Goal: Task Accomplishment & Management: Manage account settings

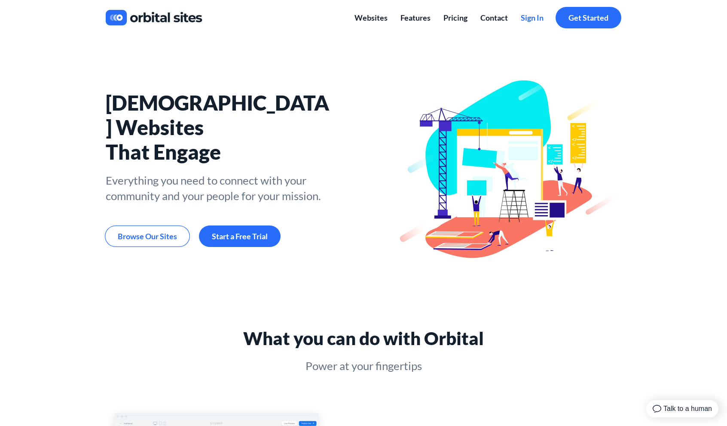
click at [531, 16] on span "Sign In" at bounding box center [532, 17] width 23 height 9
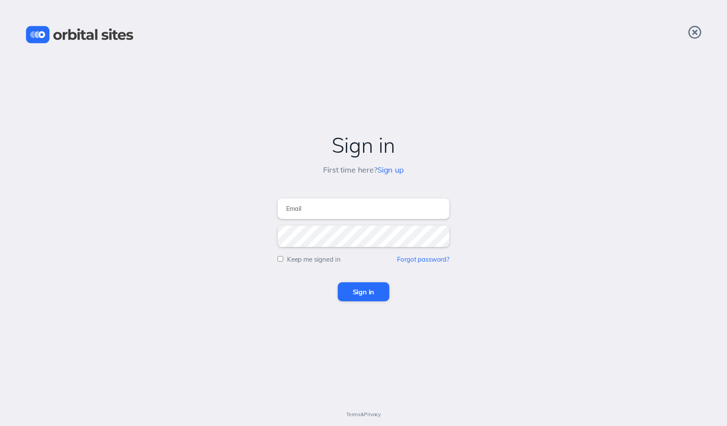
type input "tom@chvrchnsq.org"
click at [363, 290] on input "Sign in" at bounding box center [364, 291] width 52 height 19
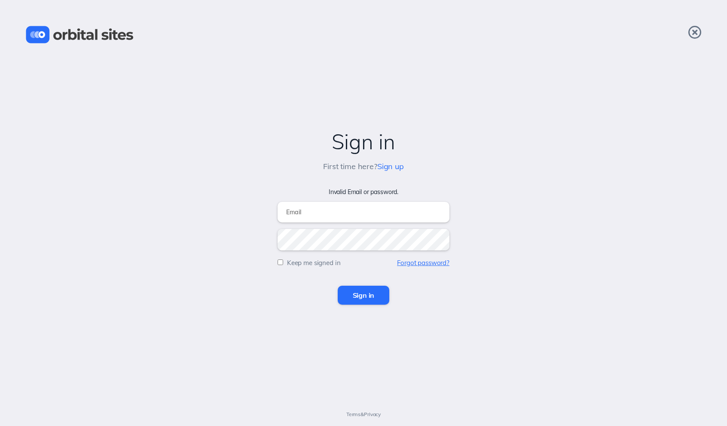
click at [404, 259] on link "Forgot password?" at bounding box center [423, 262] width 52 height 8
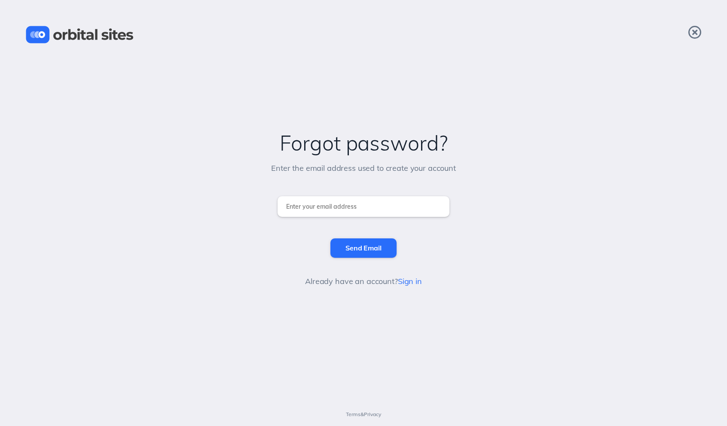
type input "[PERSON_NAME][EMAIL_ADDRESS][DOMAIN_NAME]"
click at [352, 242] on input "Send Email" at bounding box center [364, 247] width 66 height 19
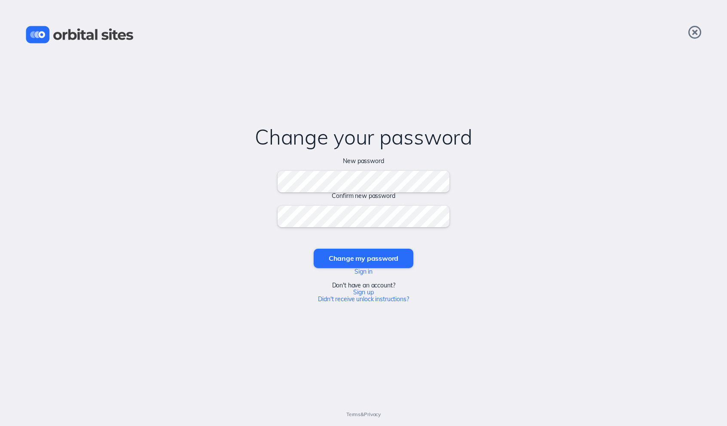
click at [363, 258] on input "Change my password" at bounding box center [364, 257] width 100 height 19
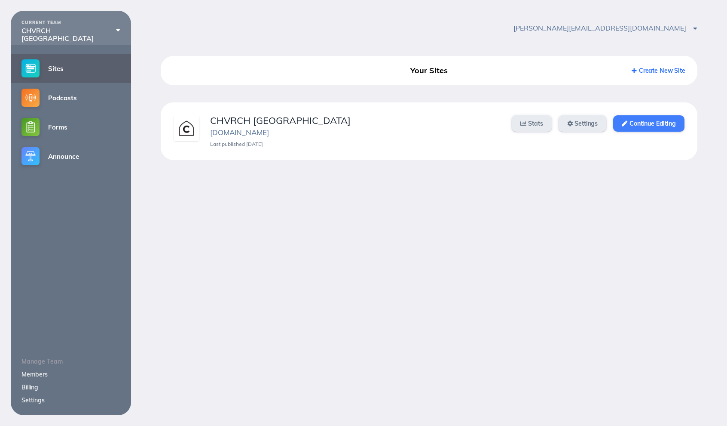
click at [643, 121] on link "Continue Editing" at bounding box center [648, 123] width 71 height 16
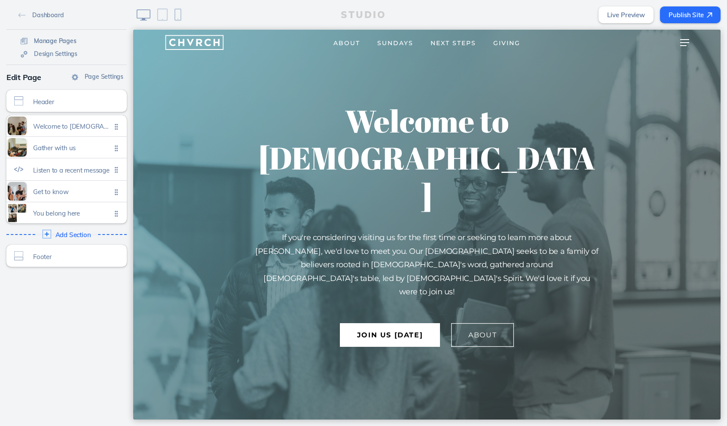
click at [55, 41] on span "Manage Pages" at bounding box center [55, 41] width 43 height 8
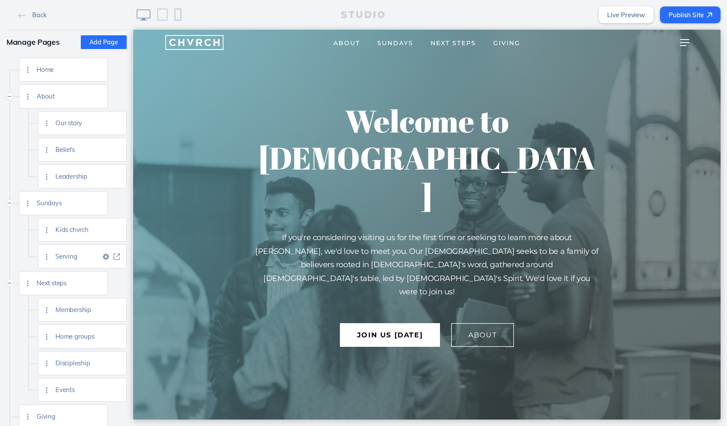
click at [74, 260] on span "Serving" at bounding box center [77, 255] width 45 height 7
click at [118, 258] on img at bounding box center [116, 256] width 6 height 6
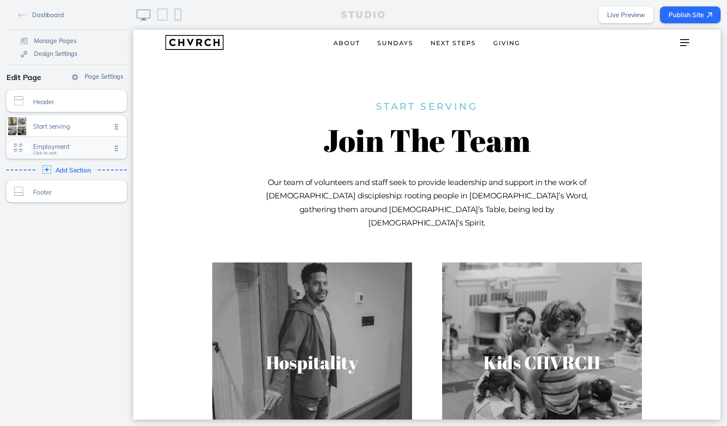
click at [81, 154] on div "Employment Click to edit" at bounding box center [66, 148] width 120 height 22
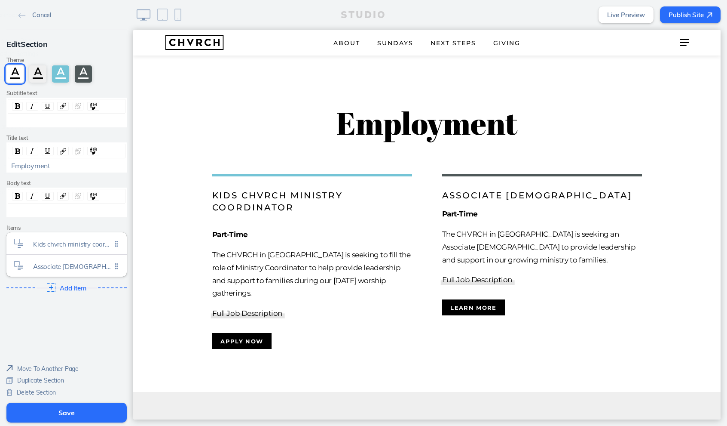
scroll to position [671, 0]
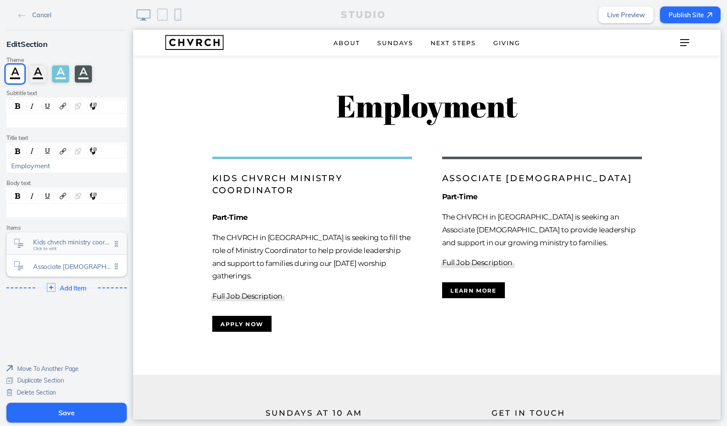
click at [95, 239] on span "Kids chvrch ministry coordinator" at bounding box center [72, 241] width 78 height 7
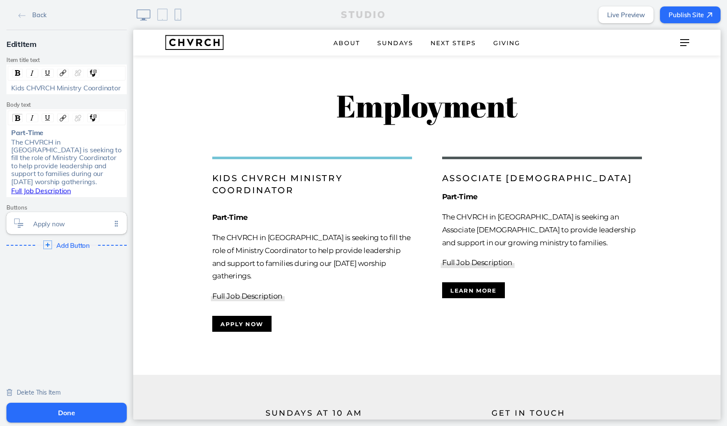
click at [60, 189] on span "Full Job Description" at bounding box center [41, 190] width 60 height 9
click at [76, 187] on div "Full Job Description" at bounding box center [66, 191] width 111 height 8
drag, startPoint x: 73, startPoint y: 189, endPoint x: 8, endPoint y: 190, distance: 64.9
click at [8, 190] on div "Full Job Description" at bounding box center [66, 191] width 117 height 8
drag, startPoint x: 11, startPoint y: 187, endPoint x: 70, endPoint y: 187, distance: 58.9
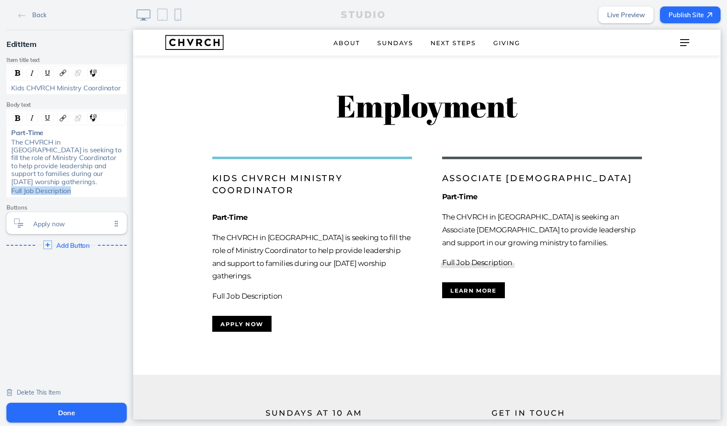
click at [70, 187] on span "Full Job Description" at bounding box center [41, 190] width 60 height 9
click at [65, 119] on img "rdw-link-control" at bounding box center [63, 118] width 6 height 6
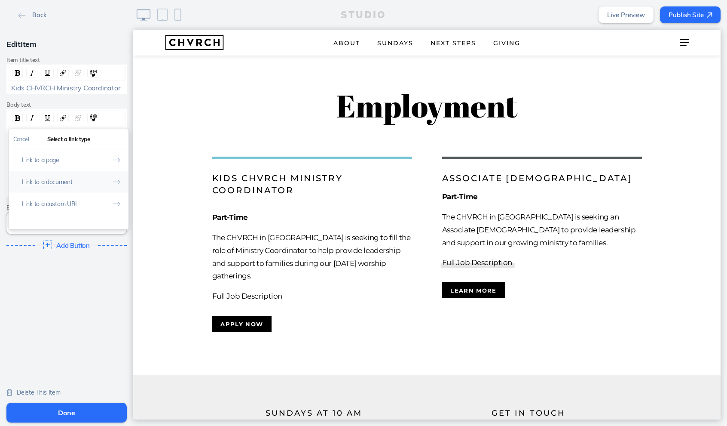
click at [67, 184] on button "Link to a document" at bounding box center [68, 182] width 119 height 22
click at [105, 156] on button "Add File" at bounding box center [109, 155] width 27 height 11
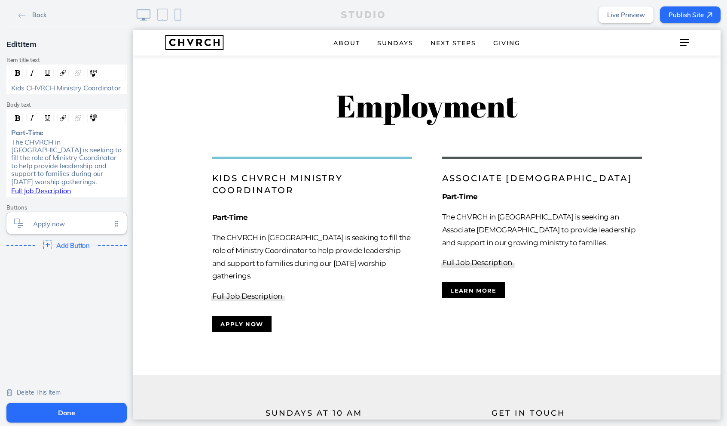
click at [62, 409] on button "Done" at bounding box center [66, 412] width 120 height 20
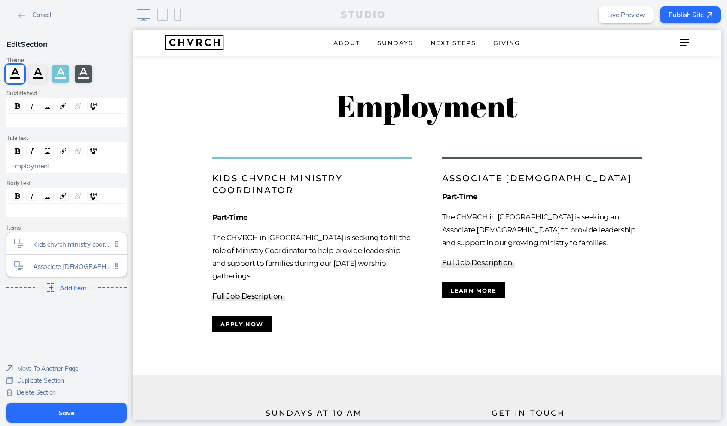
click at [70, 410] on button "Save" at bounding box center [66, 412] width 120 height 20
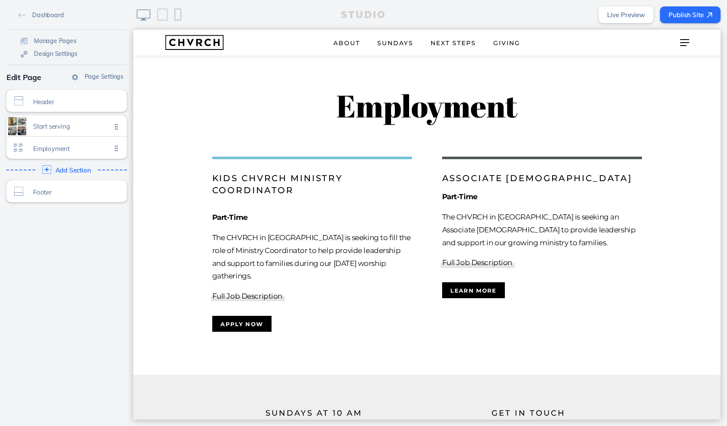
click at [669, 12] on button "Publish Site" at bounding box center [690, 14] width 61 height 17
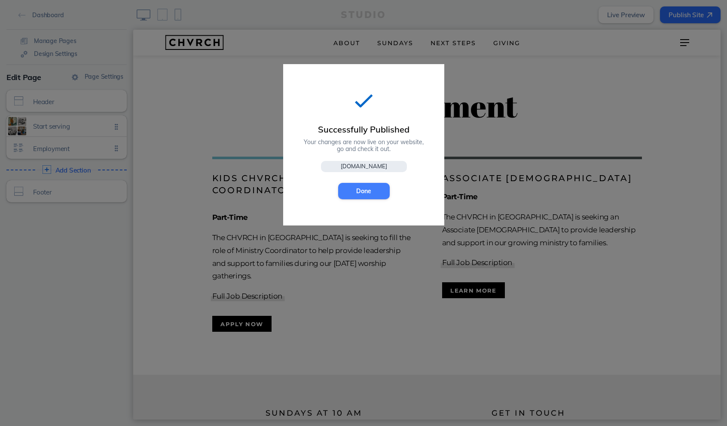
click at [378, 184] on button "Done" at bounding box center [364, 191] width 52 height 16
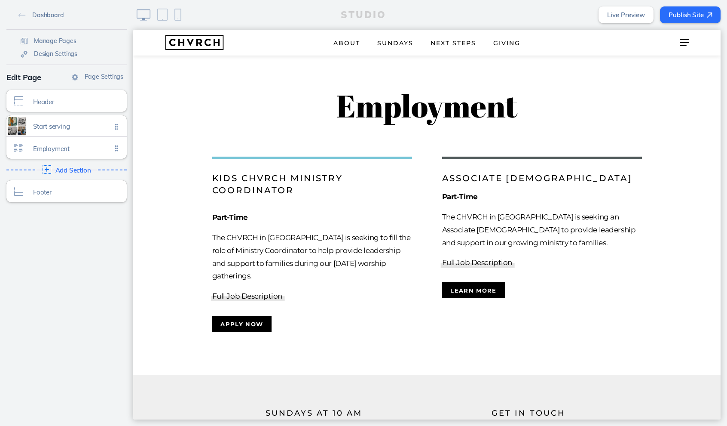
click at [621, 11] on link "Live Preview" at bounding box center [626, 14] width 55 height 17
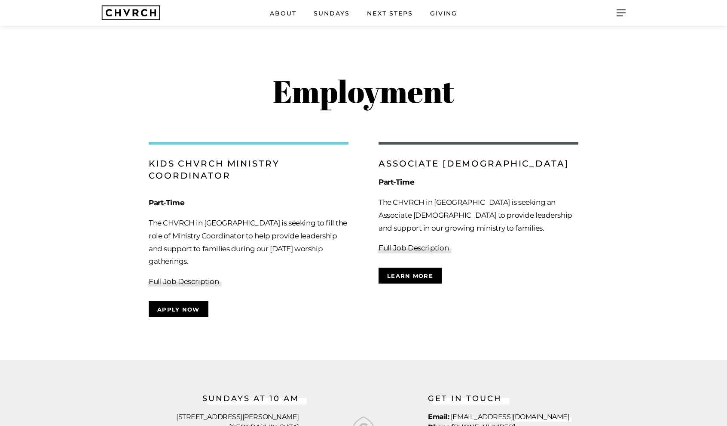
scroll to position [641, 0]
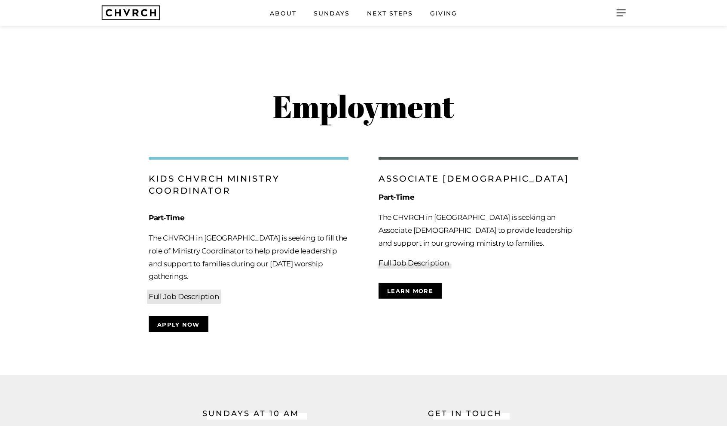
click at [192, 290] on link "Full Job Description" at bounding box center [184, 296] width 70 height 13
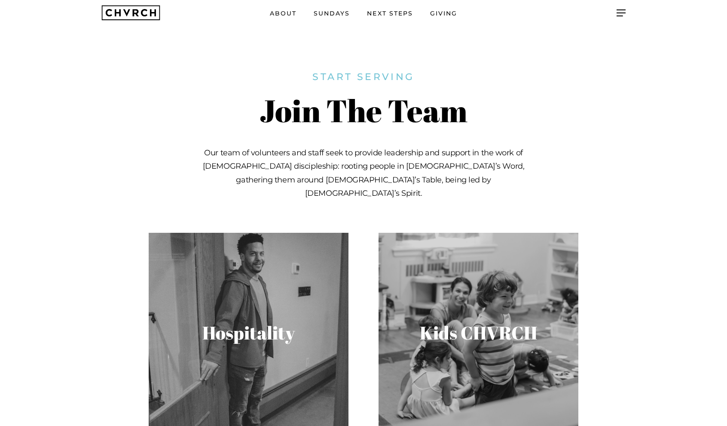
scroll to position [0, 0]
